Goal: Task Accomplishment & Management: Use online tool/utility

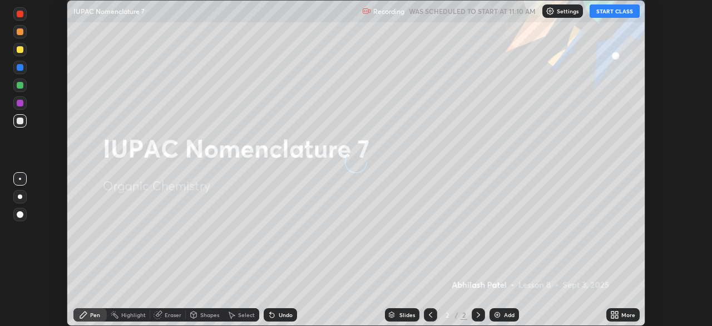
scroll to position [326, 712]
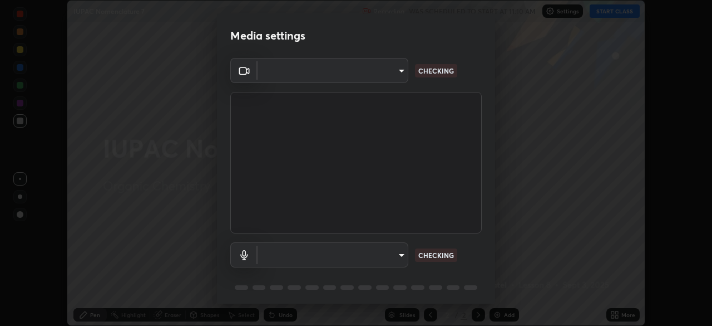
type input "23008043d16b3f933f5d29e9b3769097a1661712bf7e9030f0d00f953f479f19"
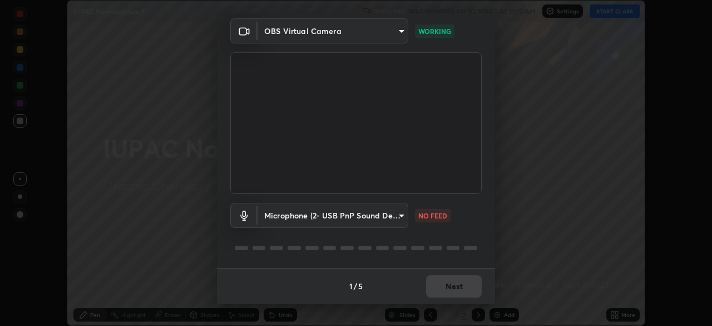
click at [397, 215] on body "Erase all IUPAC Nomenclature 7 Recording WAS SCHEDULED TO START AT 11:10 AM Set…" at bounding box center [356, 163] width 712 height 326
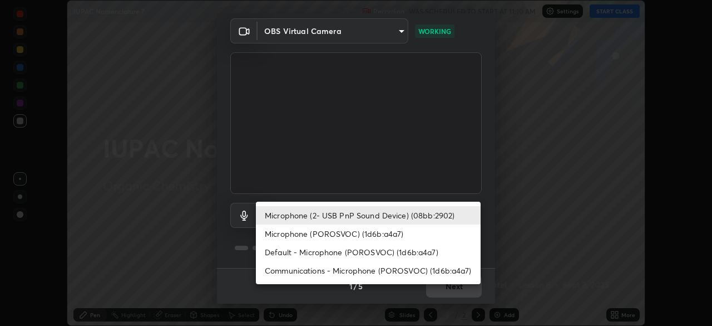
click at [412, 263] on li "Communications - Microphone (POROSVOC) (1d6b:a4a7)" at bounding box center [368, 270] width 225 height 18
type input "communications"
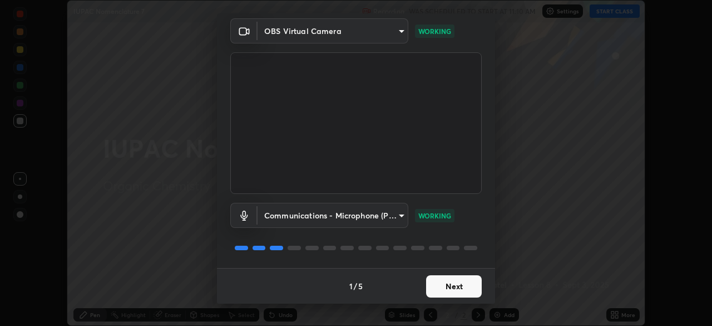
click at [451, 284] on button "Next" at bounding box center [454, 286] width 56 height 22
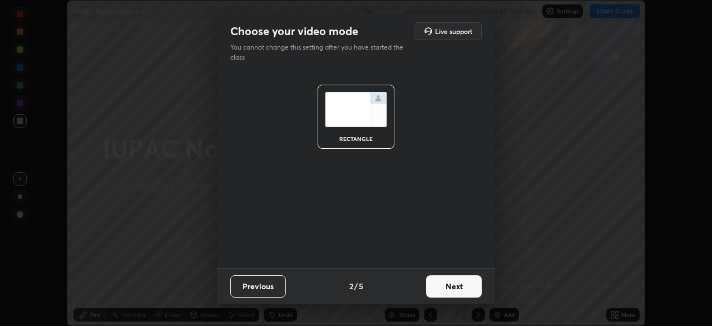
scroll to position [0, 0]
click at [454, 287] on button "Next" at bounding box center [454, 286] width 56 height 22
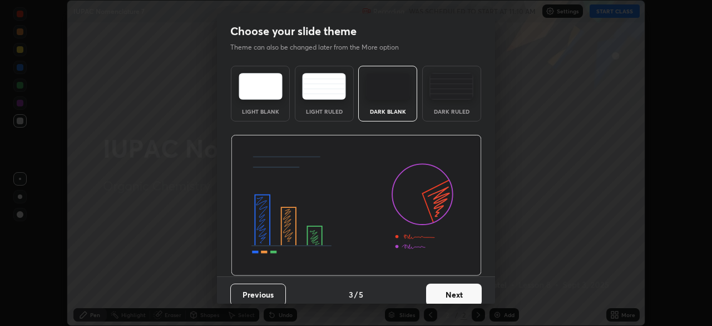
click at [456, 288] on button "Next" at bounding box center [454, 294] width 56 height 22
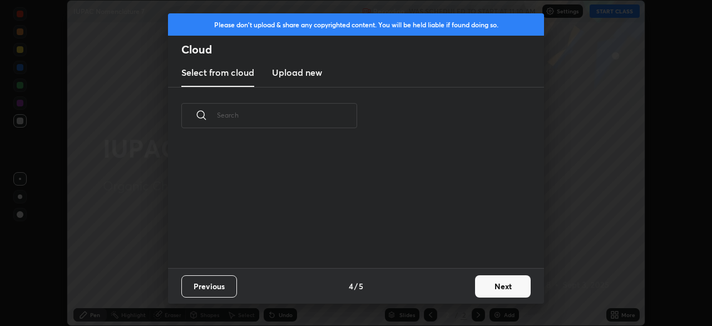
click at [467, 277] on div "Previous 4 / 5 Next" at bounding box center [356, 286] width 376 height 36
click at [481, 286] on button "Next" at bounding box center [503, 286] width 56 height 22
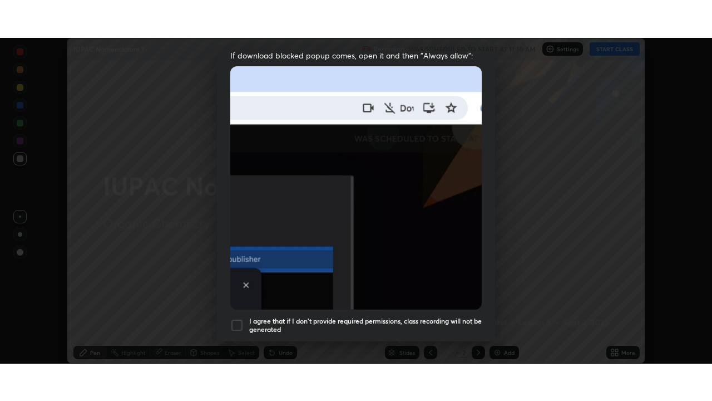
scroll to position [267, 0]
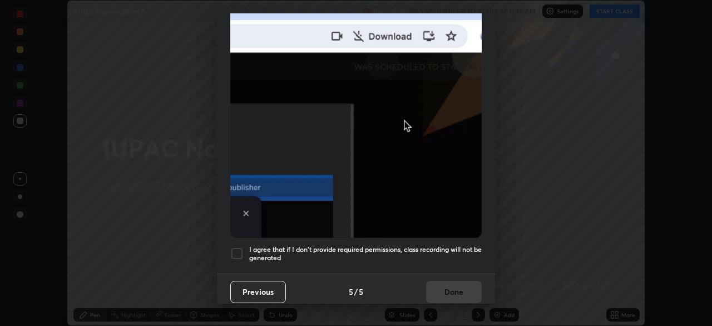
click at [449, 245] on h5 "I agree that if I don't provide required permissions, class recording will not …" at bounding box center [365, 253] width 233 height 17
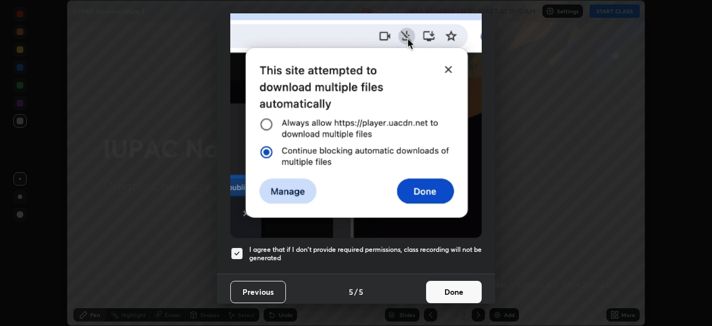
click at [453, 287] on button "Done" at bounding box center [454, 291] width 56 height 22
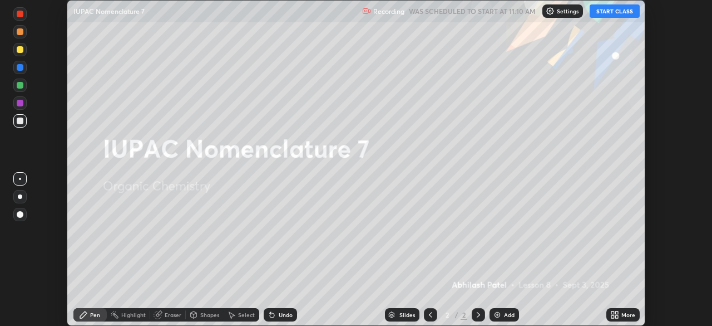
click at [612, 12] on button "START CLASS" at bounding box center [615, 10] width 50 height 13
click at [613, 312] on icon at bounding box center [613, 312] width 3 height 3
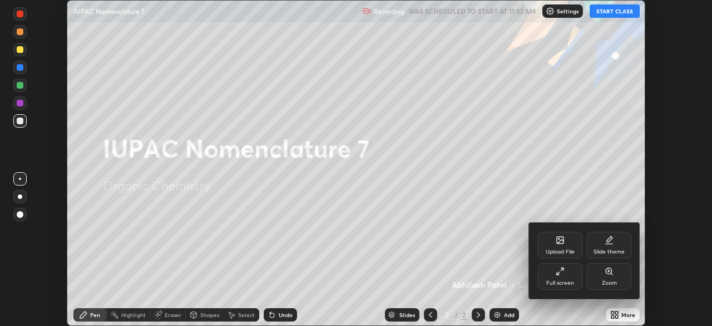
click at [567, 276] on div "Full screen" at bounding box center [560, 276] width 45 height 27
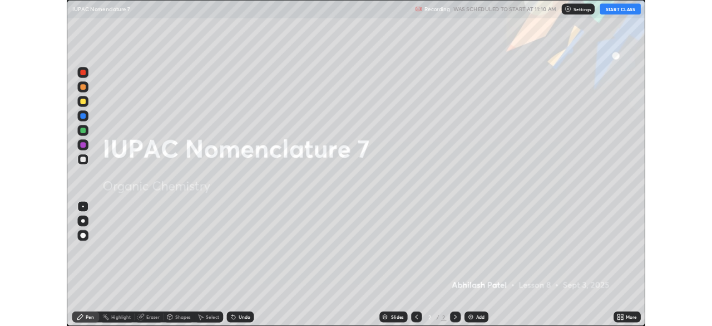
scroll to position [401, 712]
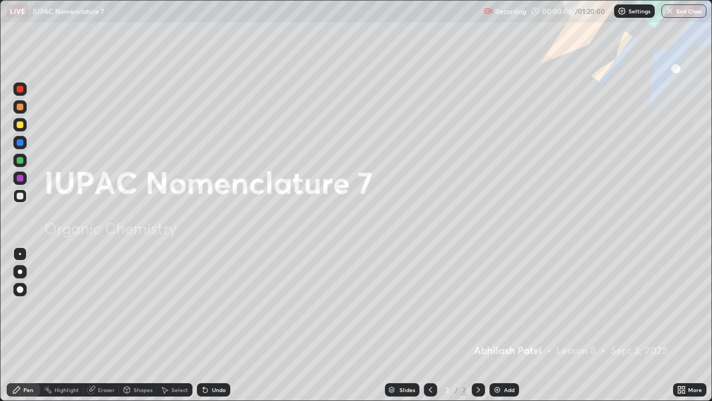
click at [503, 325] on div "Add" at bounding box center [504, 389] width 29 height 13
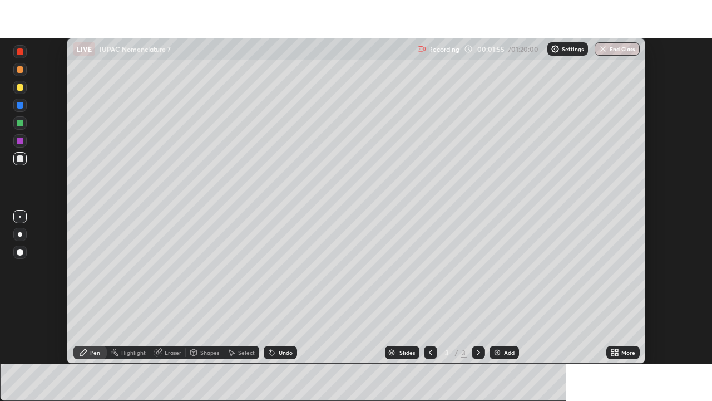
scroll to position [55322, 54935]
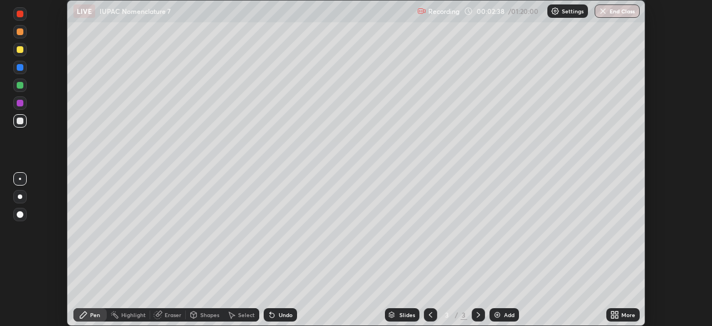
click at [615, 312] on icon at bounding box center [616, 312] width 3 height 3
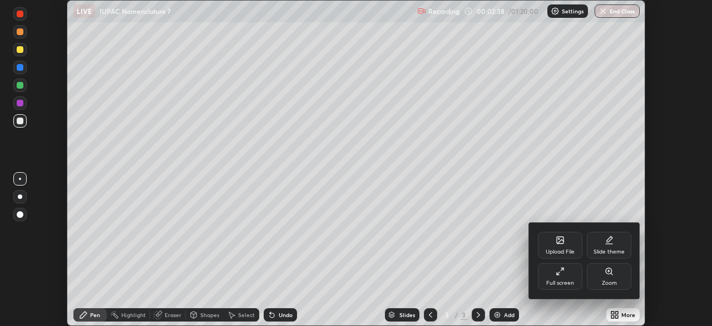
click at [558, 280] on div "Full screen" at bounding box center [560, 283] width 28 height 6
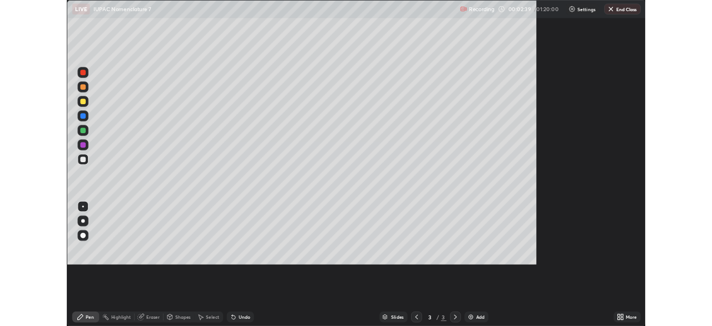
scroll to position [401, 712]
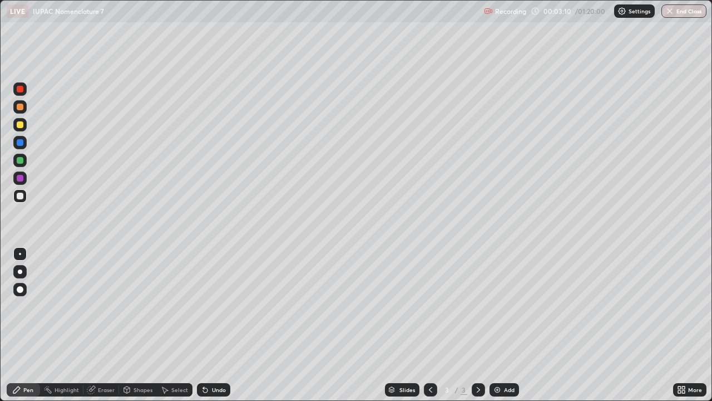
click at [19, 161] on div at bounding box center [20, 160] width 7 height 7
click at [24, 137] on div at bounding box center [19, 142] width 13 height 13
click at [19, 125] on div at bounding box center [20, 124] width 7 height 7
click at [21, 277] on div at bounding box center [19, 271] width 13 height 13
click at [22, 157] on div at bounding box center [20, 160] width 7 height 7
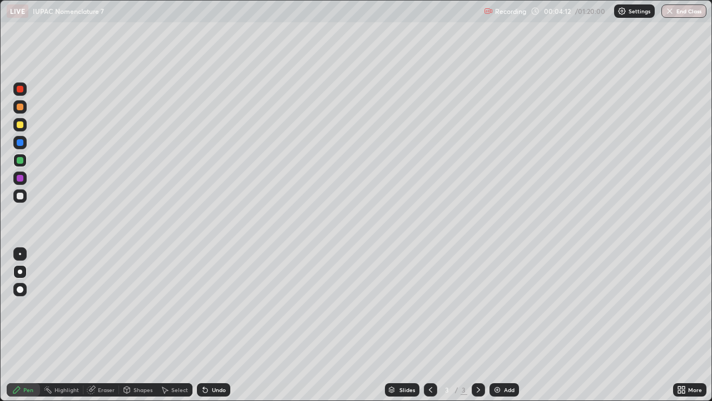
click at [19, 93] on div at bounding box center [19, 88] width 13 height 13
click at [214, 325] on div "Undo" at bounding box center [219, 390] width 14 height 6
click at [19, 196] on div at bounding box center [20, 196] width 7 height 7
click at [215, 325] on div "Undo" at bounding box center [219, 390] width 14 height 6
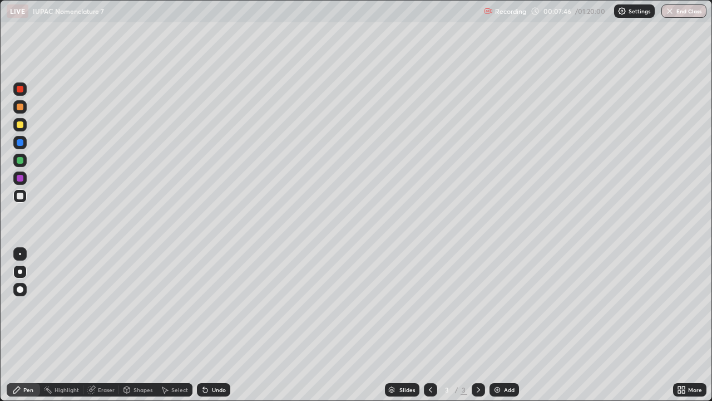
click at [212, 325] on div "Undo" at bounding box center [219, 390] width 14 height 6
click at [209, 325] on div "Undo" at bounding box center [213, 389] width 33 height 13
click at [216, 325] on div "Undo" at bounding box center [219, 390] width 14 height 6
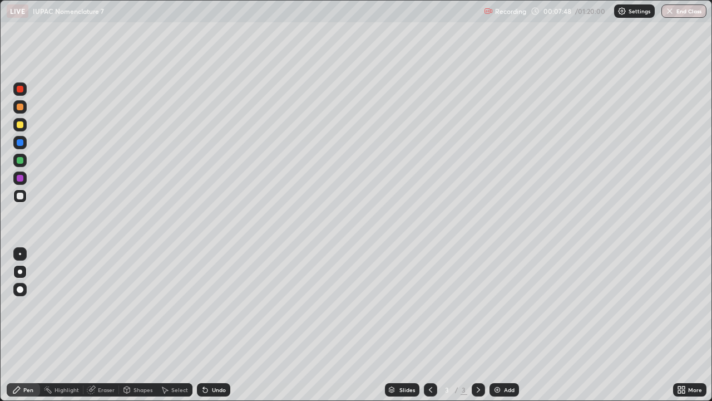
click at [214, 325] on div "Undo" at bounding box center [213, 389] width 33 height 13
click at [214, 325] on div "Undo" at bounding box center [219, 390] width 14 height 6
click at [221, 325] on div "Undo" at bounding box center [213, 389] width 33 height 13
click at [220, 325] on div "Undo" at bounding box center [219, 390] width 14 height 6
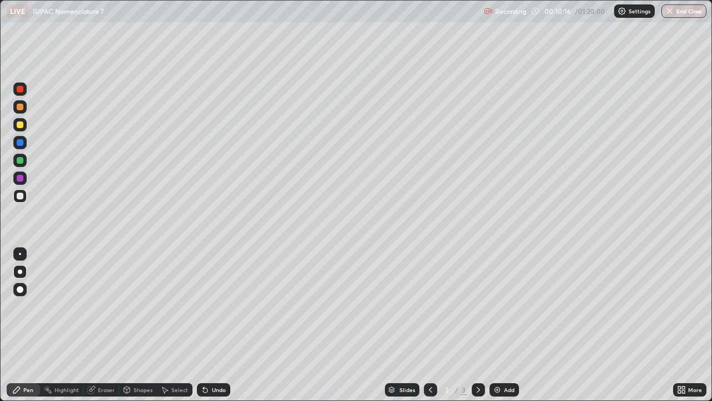
click at [19, 124] on div at bounding box center [20, 124] width 7 height 7
click at [506, 325] on div "Add" at bounding box center [509, 390] width 11 height 6
click at [24, 195] on div at bounding box center [19, 195] width 13 height 13
click at [18, 106] on div at bounding box center [20, 107] width 7 height 7
click at [21, 92] on div at bounding box center [20, 89] width 7 height 7
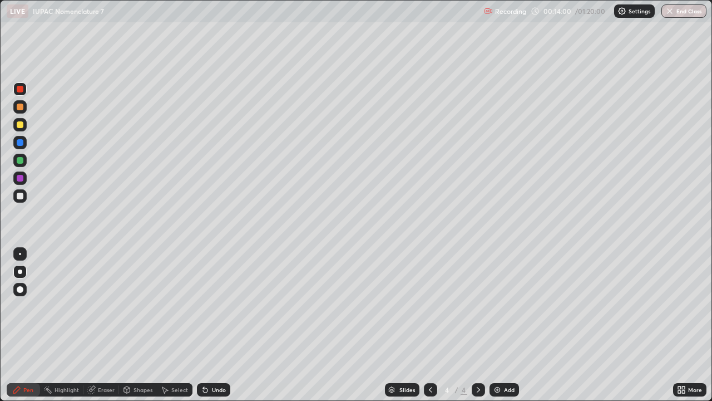
click at [219, 325] on div "Undo" at bounding box center [213, 389] width 33 height 13
click at [103, 325] on div "Eraser" at bounding box center [101, 389] width 36 height 13
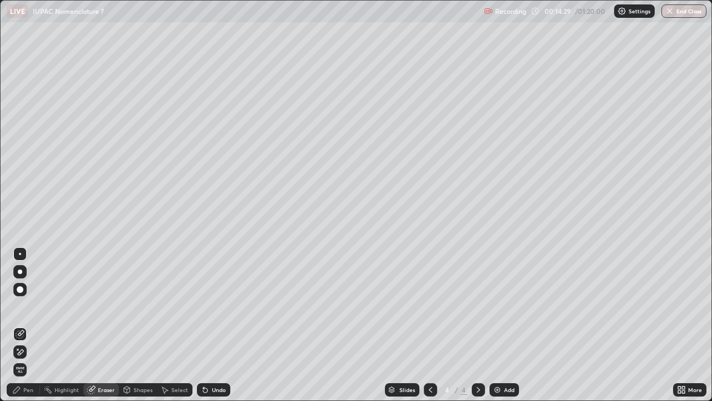
click at [31, 325] on div "Pen" at bounding box center [23, 389] width 33 height 13
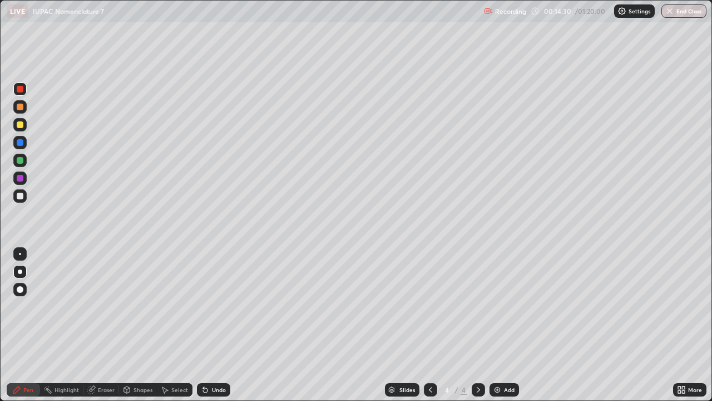
click at [21, 200] on div at bounding box center [19, 195] width 13 height 13
click at [221, 325] on div "Undo" at bounding box center [213, 389] width 33 height 13
click at [222, 325] on div "Undo" at bounding box center [213, 389] width 33 height 13
click at [218, 325] on div "Undo" at bounding box center [219, 390] width 14 height 6
click at [496, 325] on img at bounding box center [497, 389] width 9 height 9
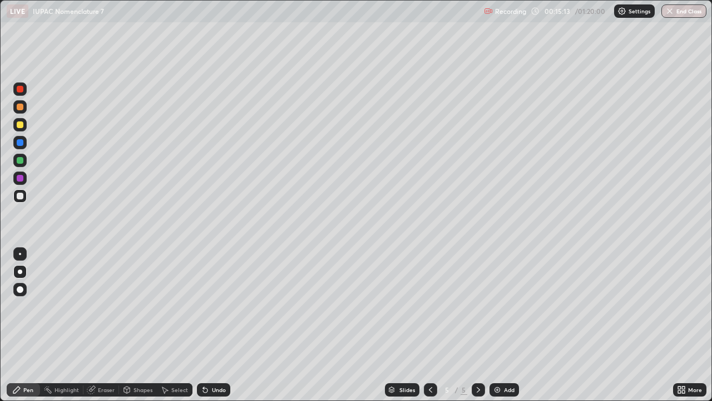
click at [430, 325] on icon at bounding box center [430, 389] width 9 height 9
click at [219, 325] on div "Undo" at bounding box center [213, 389] width 33 height 13
click at [218, 325] on div "Undo" at bounding box center [219, 390] width 14 height 6
click at [142, 325] on div "Shapes" at bounding box center [143, 390] width 19 height 6
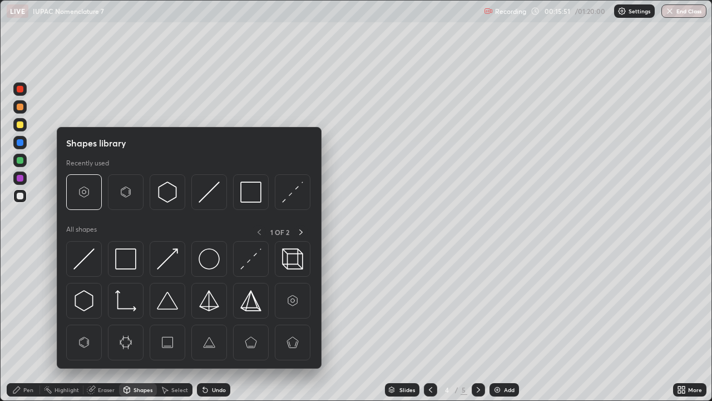
click at [171, 325] on div "Select" at bounding box center [179, 390] width 17 height 6
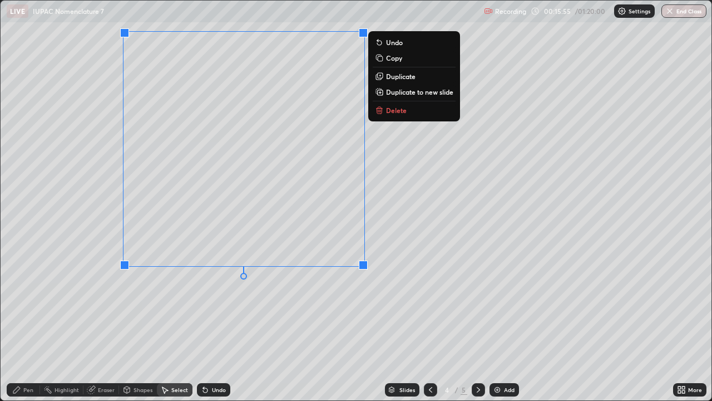
click at [393, 109] on p "Delete" at bounding box center [396, 110] width 21 height 9
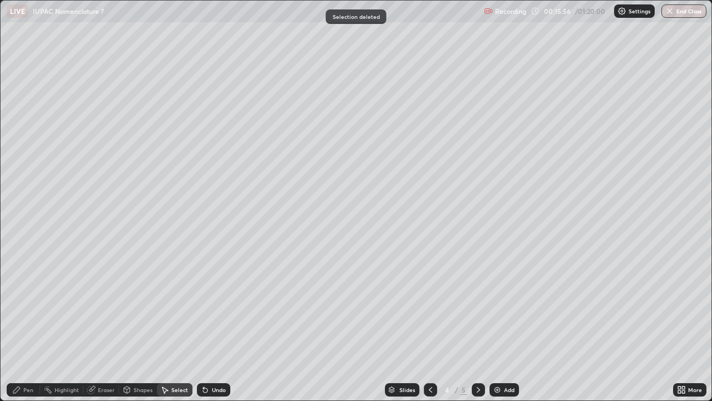
click at [29, 325] on div "Pen" at bounding box center [28, 390] width 10 height 6
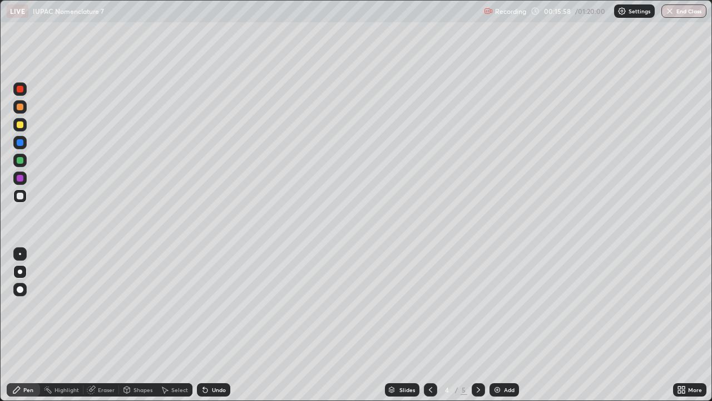
click at [20, 106] on div at bounding box center [20, 107] width 7 height 7
click at [209, 325] on div "Undo" at bounding box center [213, 389] width 33 height 13
click at [217, 325] on div "Undo" at bounding box center [213, 389] width 33 height 13
click at [214, 325] on div "Undo" at bounding box center [213, 389] width 33 height 13
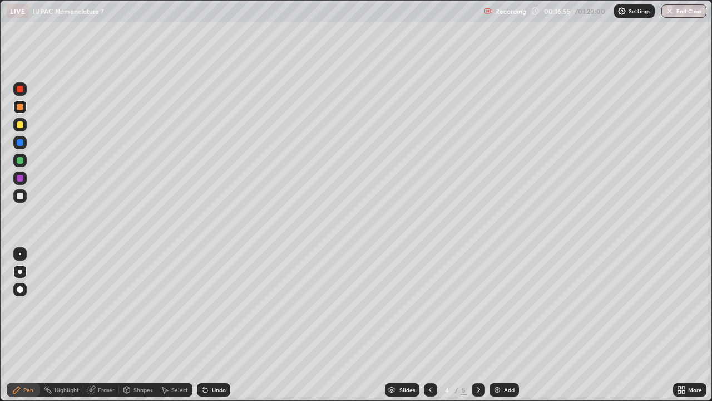
click at [219, 325] on div "Undo" at bounding box center [219, 390] width 14 height 6
click at [215, 325] on div "Undo" at bounding box center [219, 390] width 14 height 6
click at [211, 325] on div "Undo" at bounding box center [213, 389] width 33 height 13
click at [208, 325] on div "Undo" at bounding box center [213, 389] width 33 height 13
click at [107, 325] on div "Eraser" at bounding box center [106, 390] width 17 height 6
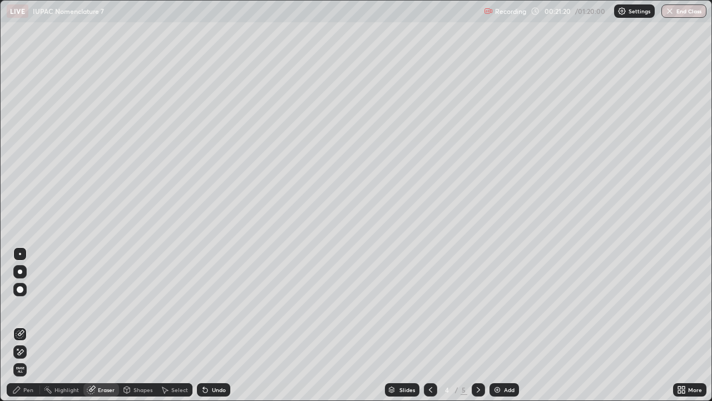
click at [23, 325] on div "Pen" at bounding box center [28, 390] width 10 height 6
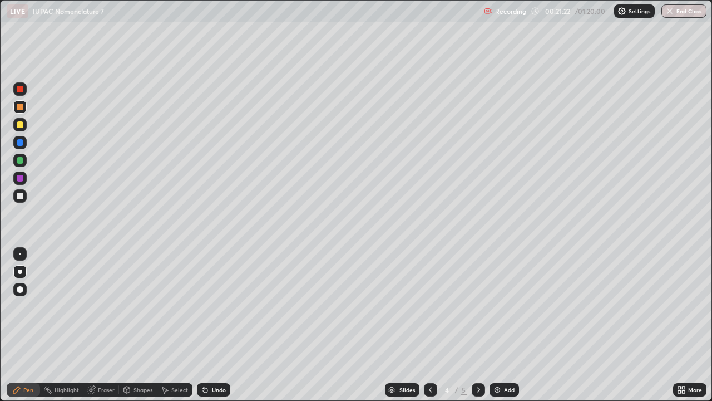
click at [22, 157] on div at bounding box center [20, 160] width 7 height 7
click at [214, 325] on div "Undo" at bounding box center [219, 390] width 14 height 6
click at [209, 325] on div "Undo" at bounding box center [213, 389] width 33 height 13
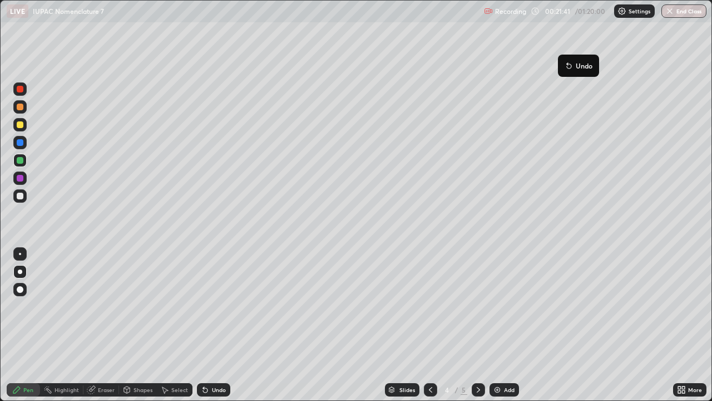
click at [571, 61] on button "Undo" at bounding box center [579, 65] width 32 height 13
click at [219, 325] on div "Undo" at bounding box center [219, 390] width 14 height 6
click at [19, 125] on div at bounding box center [20, 124] width 7 height 7
click at [208, 325] on div "Undo" at bounding box center [213, 389] width 33 height 13
click at [213, 325] on div "Undo" at bounding box center [213, 389] width 33 height 13
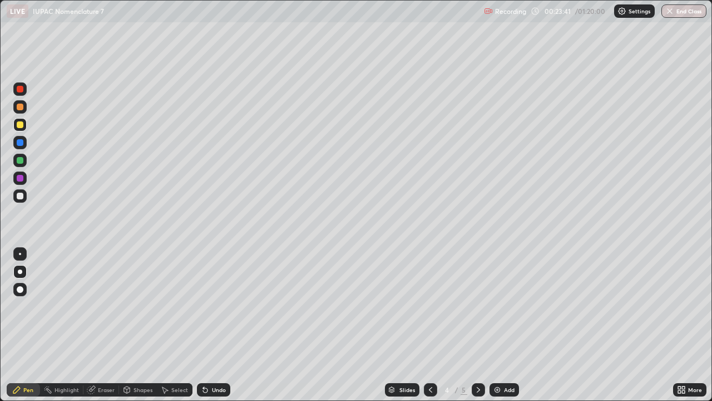
click at [216, 325] on div "Undo" at bounding box center [219, 390] width 14 height 6
click at [221, 325] on div "Undo" at bounding box center [219, 390] width 14 height 6
click at [20, 108] on div at bounding box center [20, 107] width 7 height 7
click at [18, 125] on div at bounding box center [20, 124] width 7 height 7
click at [213, 325] on div "Undo" at bounding box center [213, 389] width 33 height 13
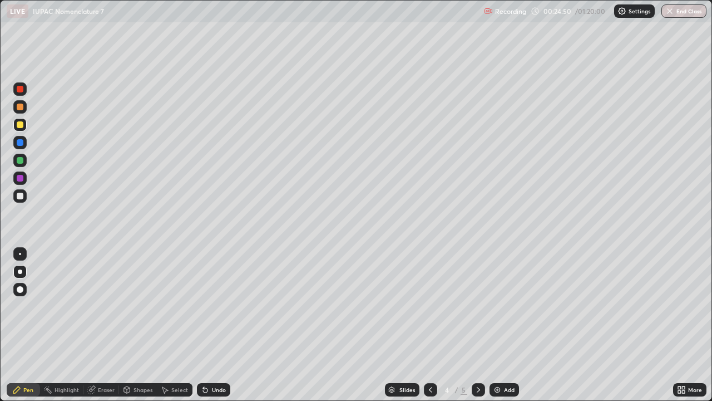
click at [24, 149] on div at bounding box center [19, 142] width 13 height 13
click at [211, 325] on div "Undo" at bounding box center [213, 389] width 33 height 13
click at [209, 325] on div "Undo" at bounding box center [213, 389] width 33 height 13
click at [208, 325] on icon at bounding box center [205, 389] width 9 height 9
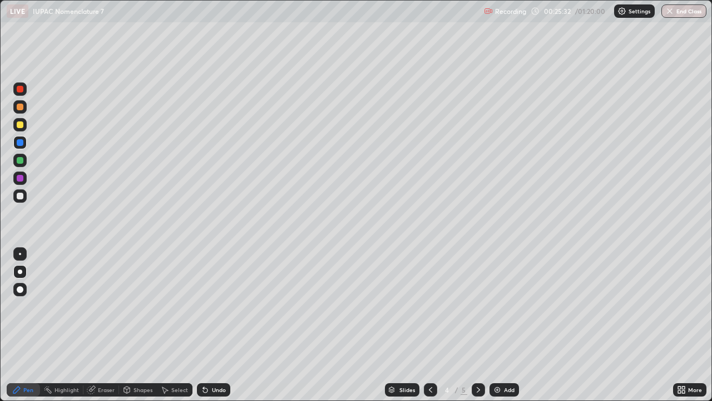
click at [211, 325] on div "Undo" at bounding box center [213, 389] width 33 height 13
click at [213, 325] on div "Undo" at bounding box center [213, 389] width 33 height 13
click at [212, 325] on div "Undo" at bounding box center [219, 390] width 14 height 6
click at [211, 325] on div "Undo" at bounding box center [213, 389] width 33 height 13
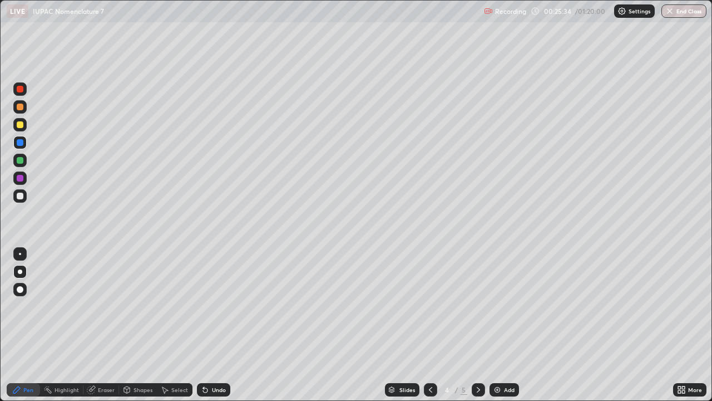
click at [213, 325] on div "Undo" at bounding box center [213, 389] width 33 height 13
click at [212, 325] on div "Undo" at bounding box center [219, 390] width 14 height 6
click at [213, 325] on div "Undo" at bounding box center [219, 390] width 14 height 6
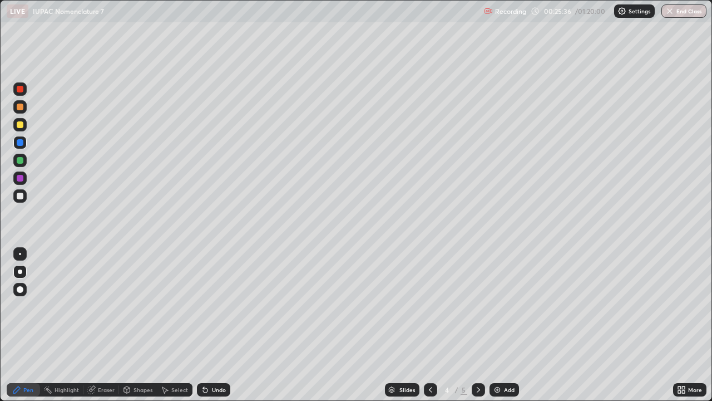
click at [213, 325] on div "Undo" at bounding box center [219, 390] width 14 height 6
click at [212, 325] on div "Undo" at bounding box center [219, 390] width 14 height 6
click at [24, 177] on div at bounding box center [19, 177] width 13 height 13
click at [203, 325] on icon at bounding box center [203, 387] width 1 height 1
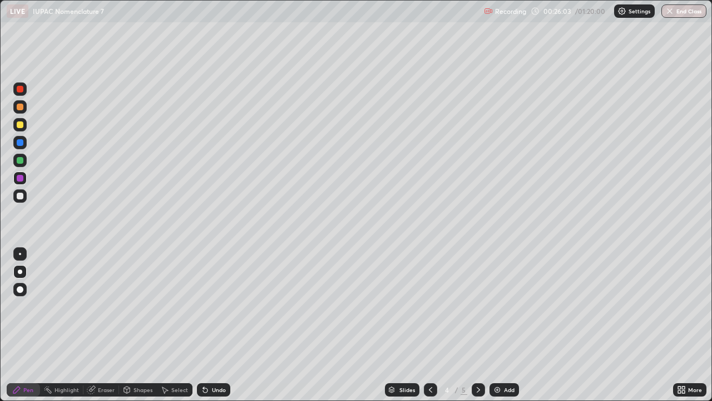
click at [209, 325] on div "Undo" at bounding box center [213, 389] width 33 height 13
click at [203, 325] on icon at bounding box center [203, 387] width 1 height 1
click at [209, 325] on div "Undo" at bounding box center [213, 389] width 33 height 13
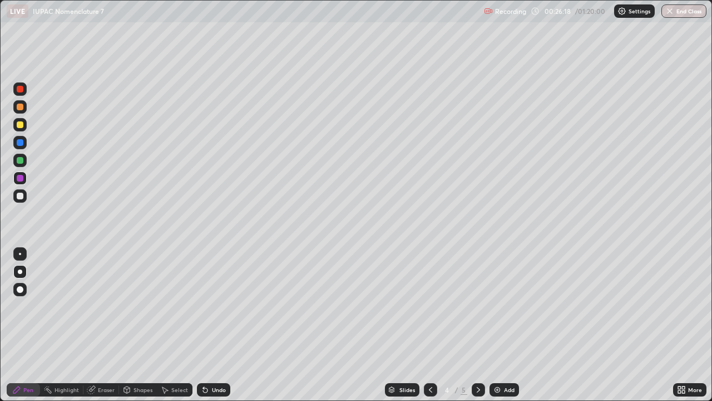
click at [212, 325] on div "Undo" at bounding box center [219, 390] width 14 height 6
click at [209, 325] on div "Undo" at bounding box center [213, 389] width 33 height 13
click at [211, 325] on div "Undo" at bounding box center [213, 389] width 33 height 13
click at [17, 196] on div at bounding box center [20, 196] width 7 height 7
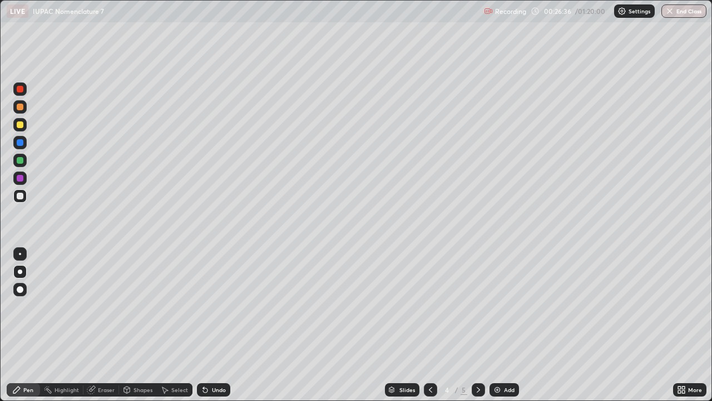
click at [20, 182] on div at bounding box center [19, 177] width 13 height 13
click at [20, 194] on div at bounding box center [20, 196] width 7 height 7
click at [21, 178] on div at bounding box center [20, 178] width 7 height 7
click at [20, 155] on div at bounding box center [19, 160] width 13 height 13
click at [223, 325] on div "Undo" at bounding box center [219, 390] width 14 height 6
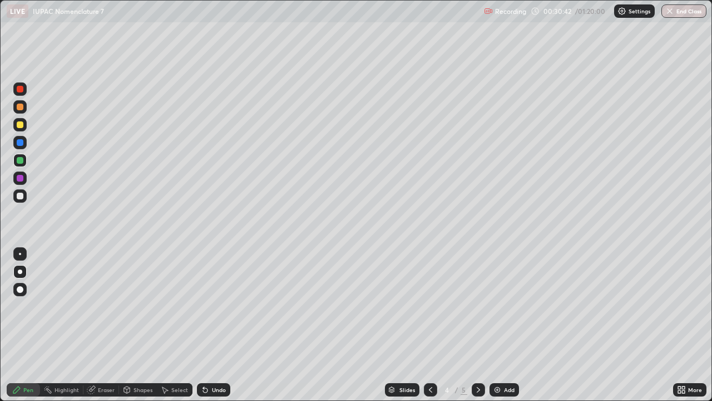
click at [476, 325] on div at bounding box center [478, 389] width 13 height 13
click at [136, 325] on div "Shapes" at bounding box center [143, 390] width 19 height 6
click at [22, 325] on div "Pen" at bounding box center [23, 389] width 33 height 13
click at [17, 325] on icon at bounding box center [16, 389] width 7 height 7
click at [220, 325] on div "Undo" at bounding box center [213, 389] width 33 height 13
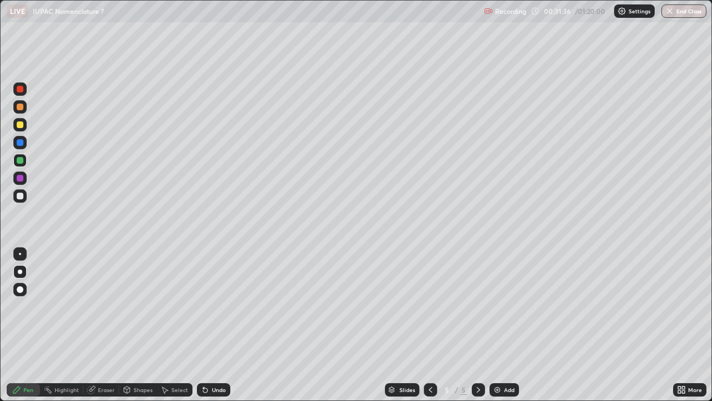
click at [215, 325] on div "Undo" at bounding box center [213, 389] width 33 height 13
click at [214, 325] on div "Undo" at bounding box center [213, 389] width 33 height 13
click at [216, 325] on div "Undo" at bounding box center [219, 390] width 14 height 6
click at [22, 130] on div at bounding box center [19, 124] width 13 height 13
click at [203, 325] on icon at bounding box center [203, 387] width 1 height 1
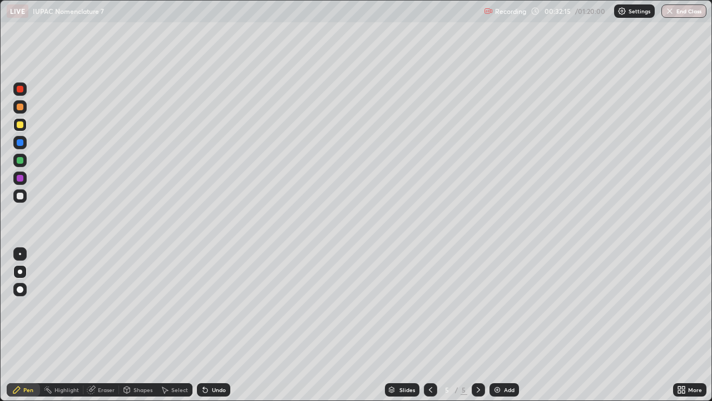
click at [209, 325] on div "Undo" at bounding box center [213, 389] width 33 height 13
click at [212, 325] on div "Undo" at bounding box center [219, 390] width 14 height 6
click at [430, 325] on icon at bounding box center [430, 389] width 9 height 9
click at [477, 325] on icon at bounding box center [478, 389] width 9 height 9
click at [216, 325] on div "Undo" at bounding box center [213, 389] width 33 height 13
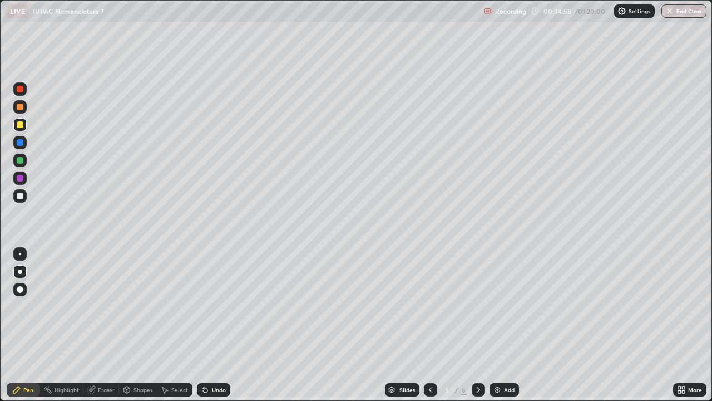
click at [22, 178] on div at bounding box center [20, 178] width 7 height 7
click at [216, 325] on div "Undo" at bounding box center [219, 390] width 14 height 6
click at [24, 145] on div at bounding box center [19, 142] width 13 height 13
click at [430, 325] on div at bounding box center [430, 389] width 13 height 13
click at [476, 325] on icon at bounding box center [478, 389] width 9 height 9
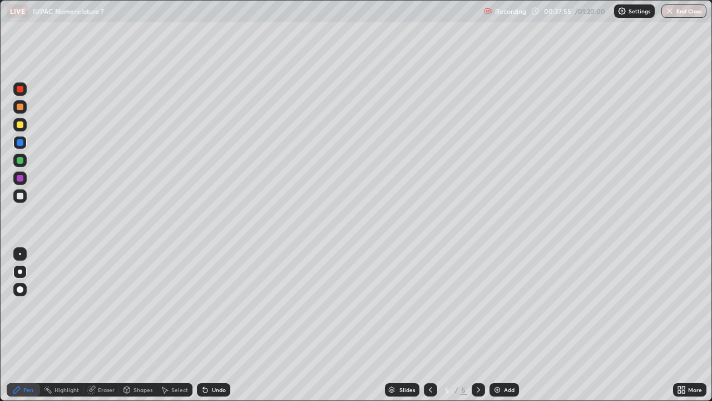
click at [21, 125] on div at bounding box center [20, 124] width 7 height 7
click at [109, 325] on div "Eraser" at bounding box center [106, 390] width 17 height 6
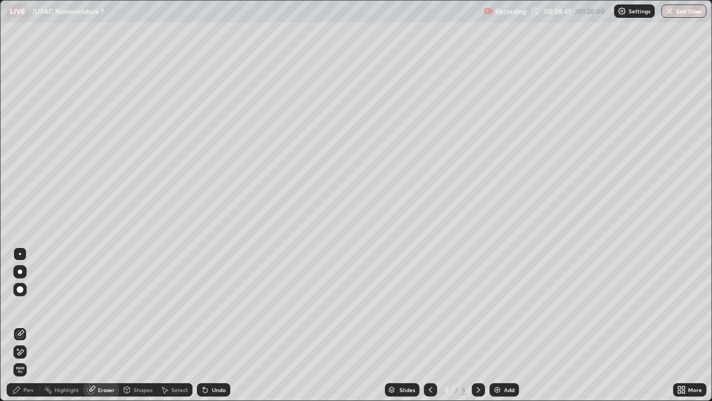
click at [33, 325] on div "Pen" at bounding box center [23, 389] width 33 height 13
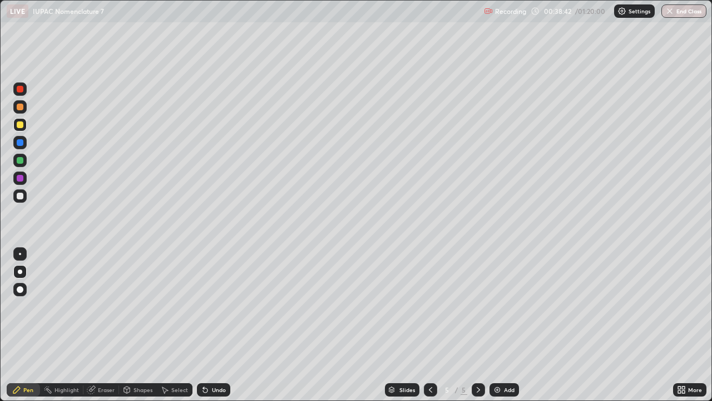
click at [20, 145] on div at bounding box center [20, 142] width 7 height 7
click at [26, 183] on div at bounding box center [19, 178] width 13 height 18
click at [150, 325] on div "Shapes" at bounding box center [138, 389] width 38 height 13
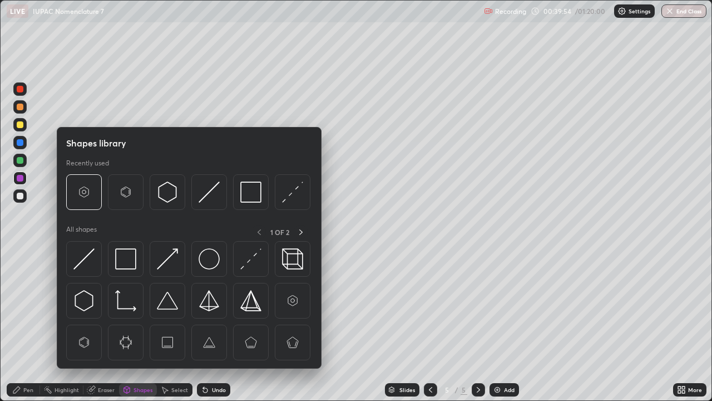
click at [175, 325] on div "Select" at bounding box center [179, 390] width 17 height 6
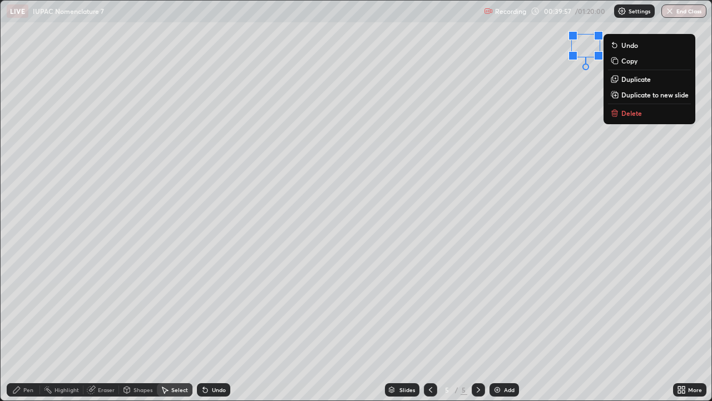
click at [570, 81] on div "0 ° Undo Copy Duplicate Duplicate to new slide Delete" at bounding box center [356, 201] width 711 height 400
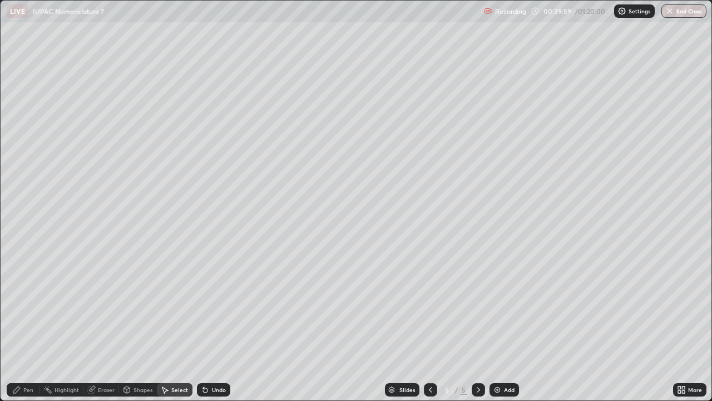
click at [33, 325] on div "Pen" at bounding box center [28, 390] width 10 height 6
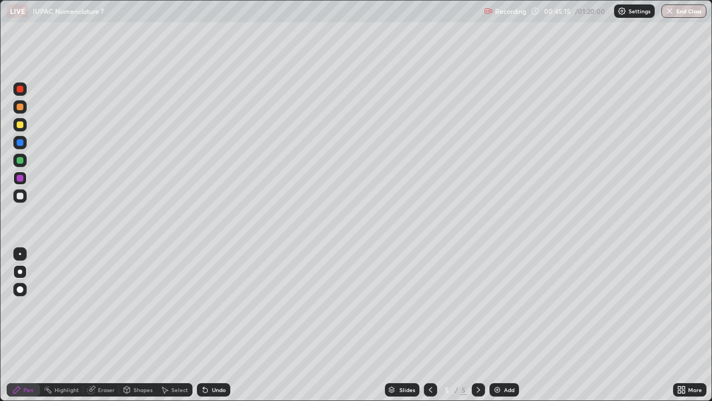
click at [21, 196] on div at bounding box center [20, 196] width 7 height 7
click at [509, 325] on div "Add" at bounding box center [509, 390] width 11 height 6
click at [19, 109] on div at bounding box center [20, 107] width 7 height 7
click at [395, 170] on button "Undo" at bounding box center [406, 176] width 32 height 13
click at [215, 325] on div "Undo" at bounding box center [213, 389] width 33 height 13
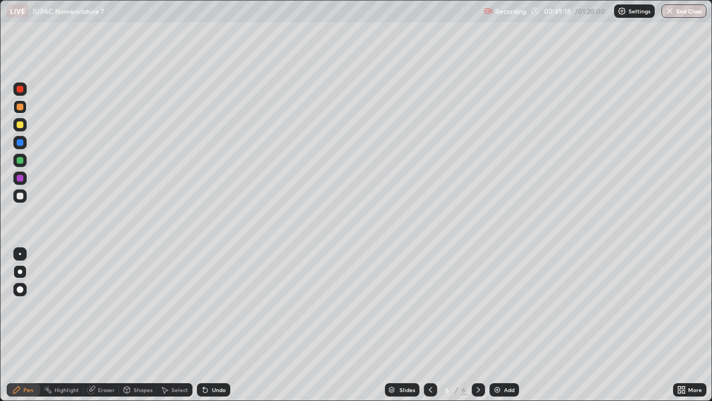
click at [104, 325] on div "Eraser" at bounding box center [106, 390] width 17 height 6
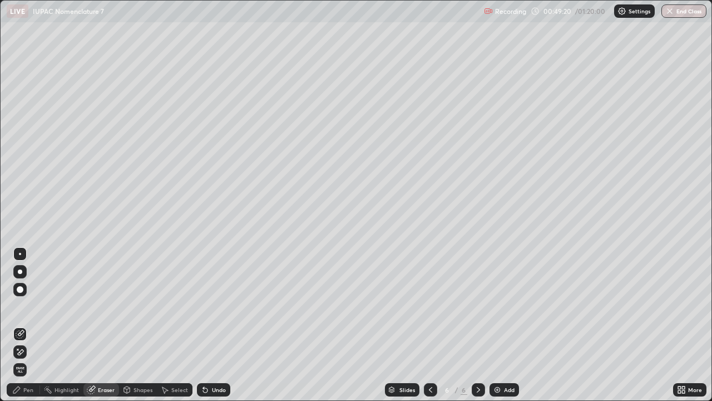
click at [24, 325] on div "Pen" at bounding box center [23, 389] width 33 height 13
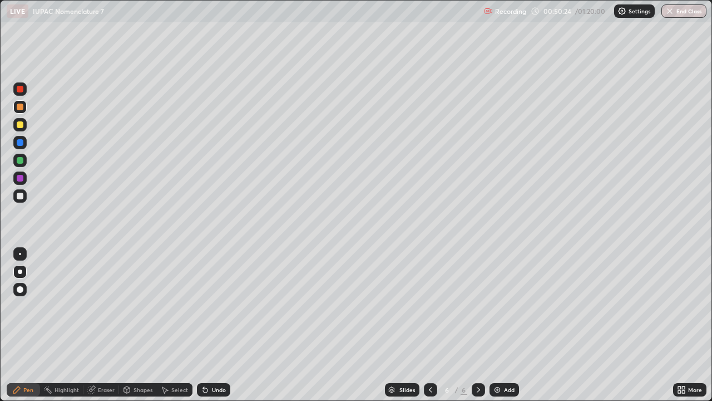
click at [23, 120] on div at bounding box center [19, 124] width 13 height 13
click at [430, 325] on icon at bounding box center [430, 389] width 9 height 9
click at [476, 325] on icon at bounding box center [478, 389] width 9 height 9
click at [212, 325] on div "Undo" at bounding box center [219, 390] width 14 height 6
click at [209, 325] on div "Undo" at bounding box center [213, 389] width 33 height 13
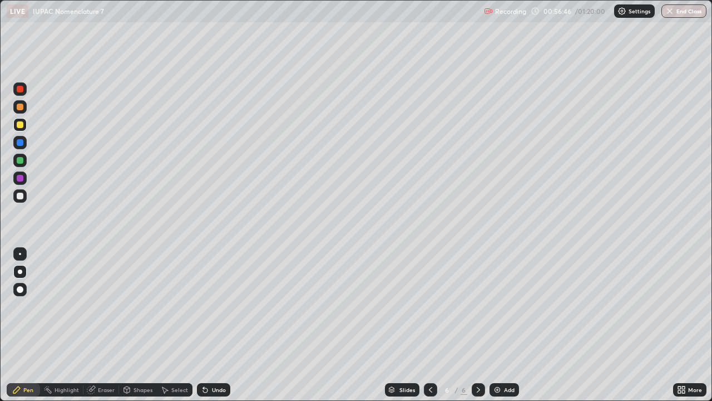
click at [226, 325] on div "Undo" at bounding box center [213, 389] width 33 height 13
click at [224, 325] on div "Undo" at bounding box center [219, 390] width 14 height 6
click at [228, 325] on div "Undo" at bounding box center [213, 389] width 33 height 13
click at [505, 325] on div "Add" at bounding box center [504, 389] width 29 height 13
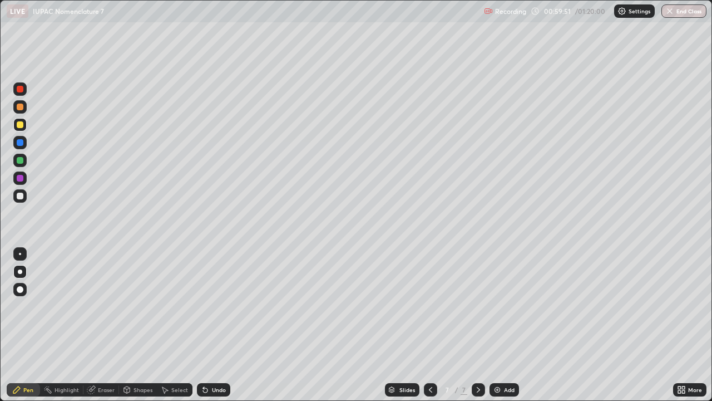
click at [216, 325] on div "Undo" at bounding box center [219, 390] width 14 height 6
click at [104, 325] on div "Eraser" at bounding box center [106, 390] width 17 height 6
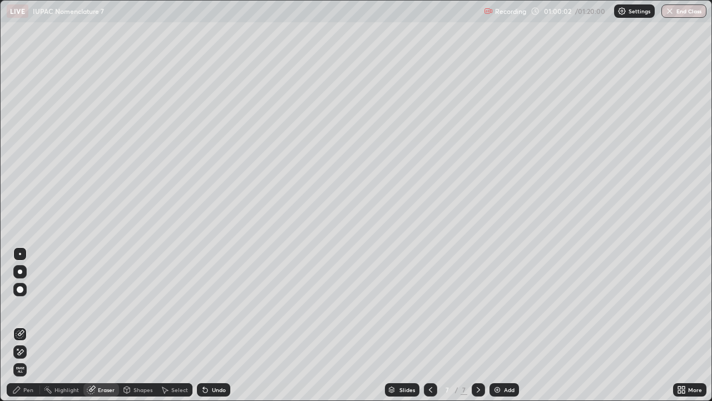
click at [31, 325] on div "Pen" at bounding box center [28, 390] width 10 height 6
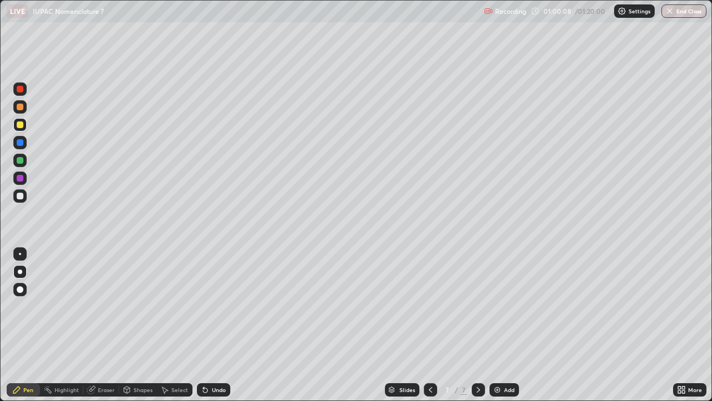
click at [108, 325] on div "Eraser" at bounding box center [106, 390] width 17 height 6
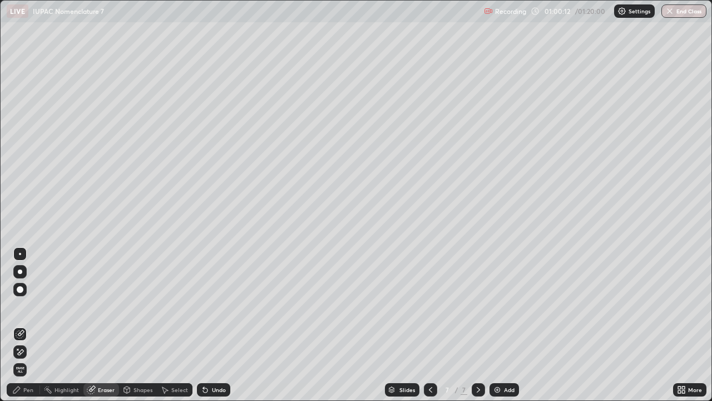
click at [28, 325] on div "Pen" at bounding box center [23, 389] width 33 height 13
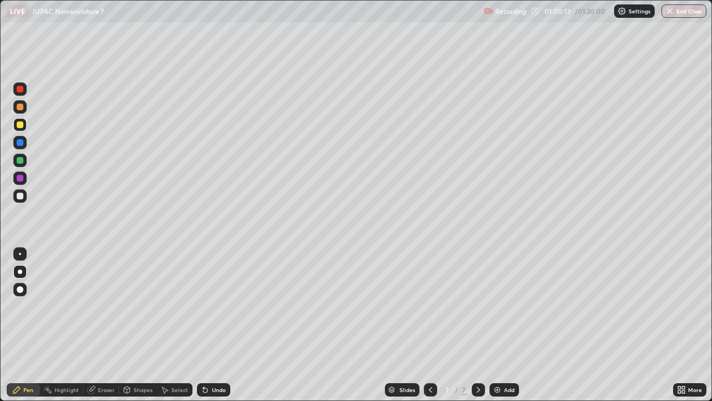
click at [98, 325] on div "Eraser" at bounding box center [106, 390] width 17 height 6
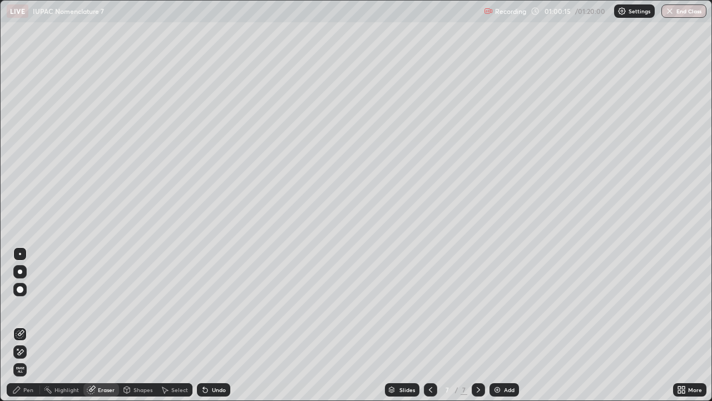
click at [29, 325] on div "Pen" at bounding box center [28, 390] width 10 height 6
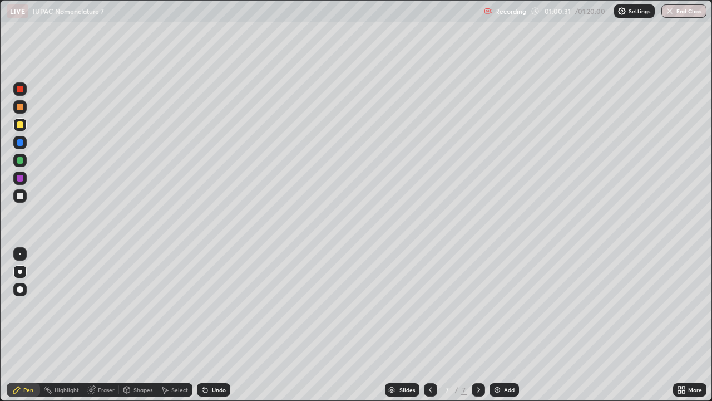
click at [20, 179] on div at bounding box center [20, 178] width 7 height 7
click at [24, 144] on div at bounding box center [19, 142] width 13 height 13
click at [505, 325] on div "Add" at bounding box center [509, 390] width 11 height 6
click at [208, 325] on div "Undo" at bounding box center [213, 389] width 33 height 13
click at [142, 325] on div "Shapes" at bounding box center [143, 390] width 19 height 6
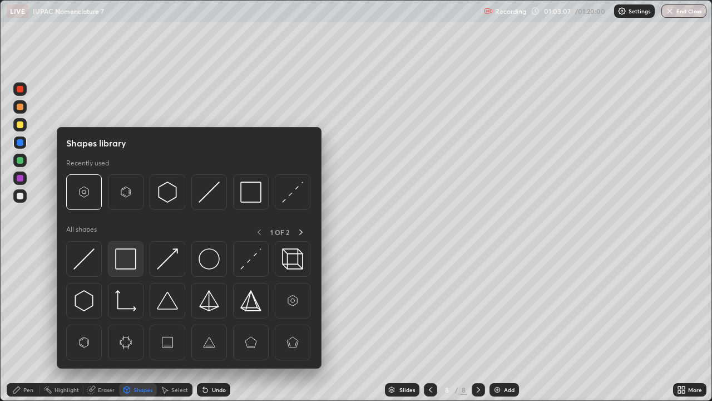
click at [121, 258] on img at bounding box center [125, 258] width 21 height 21
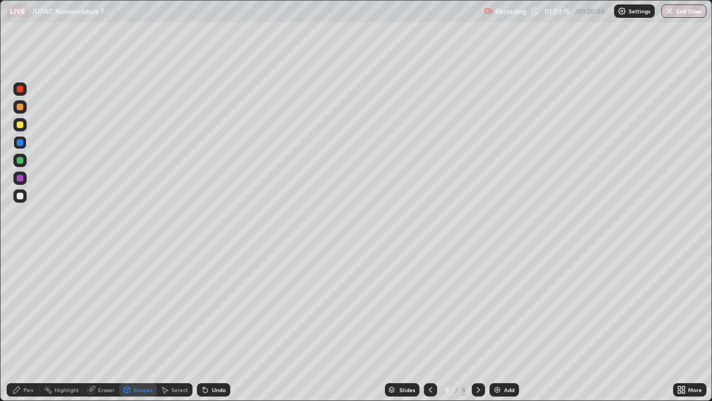
click at [25, 325] on div "Pen" at bounding box center [23, 389] width 33 height 13
click at [26, 129] on div at bounding box center [19, 124] width 13 height 13
click at [216, 325] on div "Undo" at bounding box center [213, 389] width 33 height 13
click at [221, 325] on div "Undo" at bounding box center [213, 389] width 33 height 13
click at [217, 325] on div "Undo" at bounding box center [213, 389] width 33 height 13
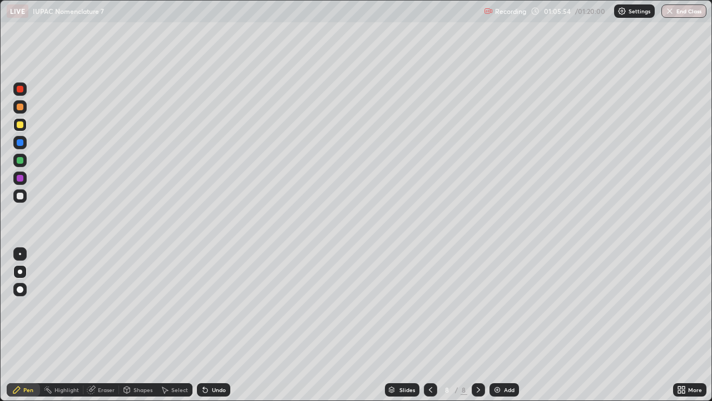
click at [214, 325] on div "Undo" at bounding box center [219, 390] width 14 height 6
click at [212, 325] on div "Undo" at bounding box center [219, 390] width 14 height 6
click at [506, 325] on div "Add" at bounding box center [509, 390] width 11 height 6
click at [140, 325] on div "Shapes" at bounding box center [143, 390] width 19 height 6
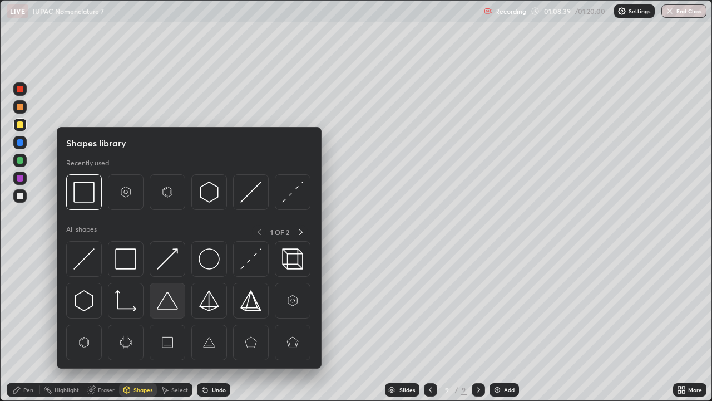
click at [174, 299] on img at bounding box center [167, 300] width 21 height 21
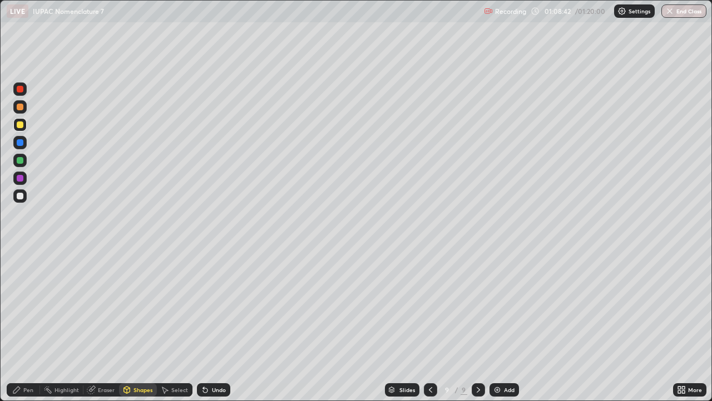
click at [25, 325] on div "Pen" at bounding box center [28, 390] width 10 height 6
click at [16, 106] on div at bounding box center [19, 106] width 13 height 13
click at [15, 87] on div at bounding box center [19, 88] width 13 height 13
click at [226, 325] on div "Undo" at bounding box center [213, 389] width 33 height 13
click at [20, 130] on div at bounding box center [19, 124] width 13 height 13
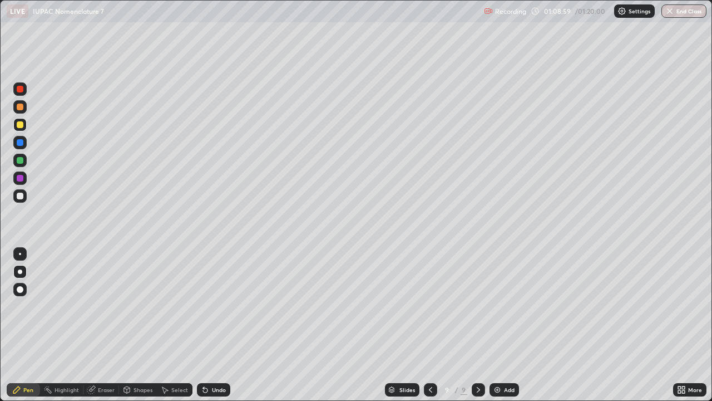
click at [21, 89] on div at bounding box center [20, 89] width 7 height 7
click at [134, 325] on div "Shapes" at bounding box center [143, 390] width 19 height 6
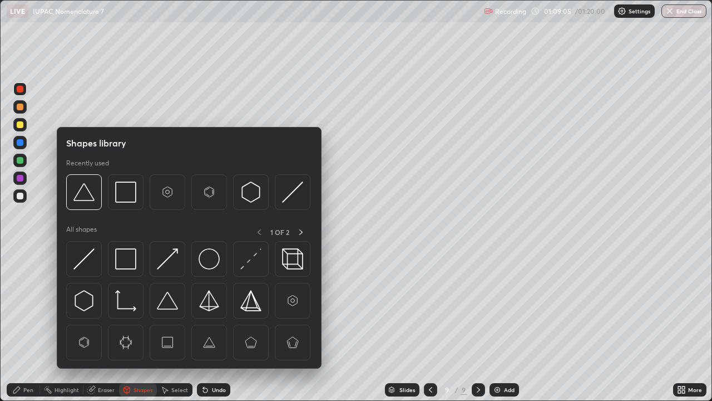
click at [99, 325] on div "Eraser" at bounding box center [106, 390] width 17 height 6
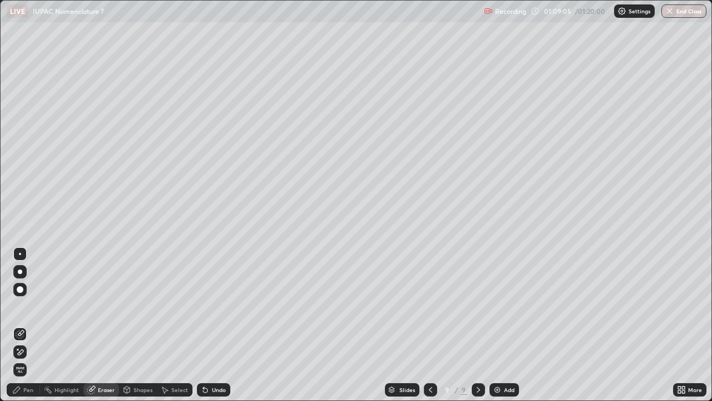
click at [28, 325] on div "Pen" at bounding box center [28, 390] width 10 height 6
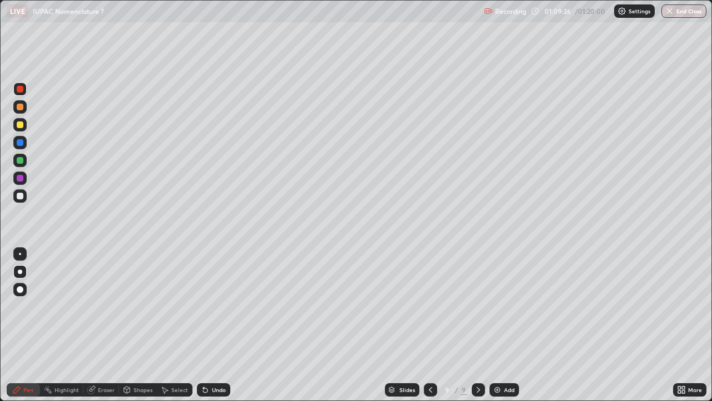
click at [20, 109] on div at bounding box center [20, 107] width 7 height 7
click at [686, 12] on button "End Class" at bounding box center [685, 10] width 44 height 13
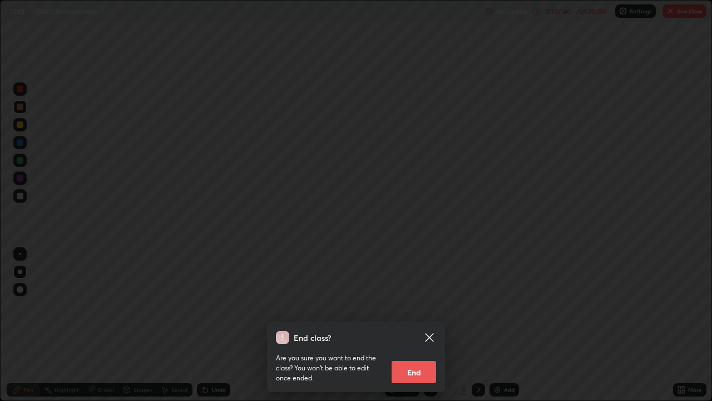
click at [417, 325] on button "End" at bounding box center [414, 372] width 45 height 22
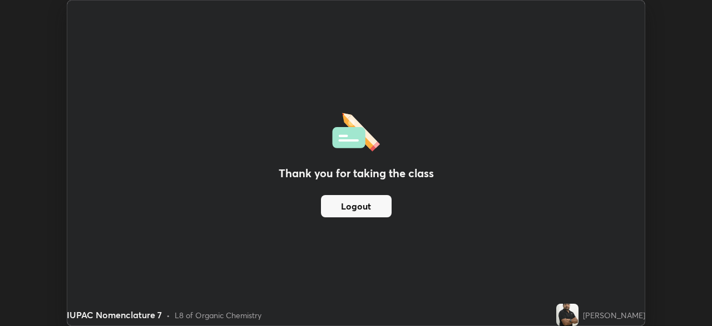
scroll to position [55322, 54935]
